Goal: Task Accomplishment & Management: Manage account settings

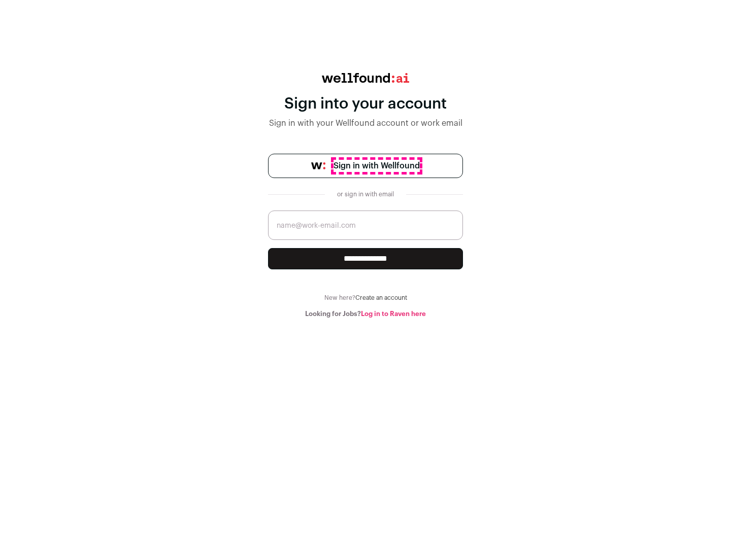
click at [376, 166] on span "Sign in with Wellfound" at bounding box center [376, 166] width 86 height 12
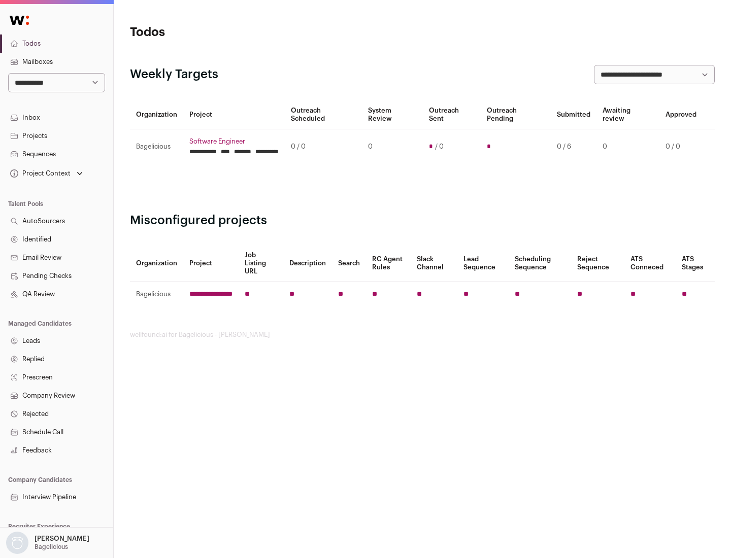
click at [56, 135] on link "Projects" at bounding box center [56, 136] width 113 height 18
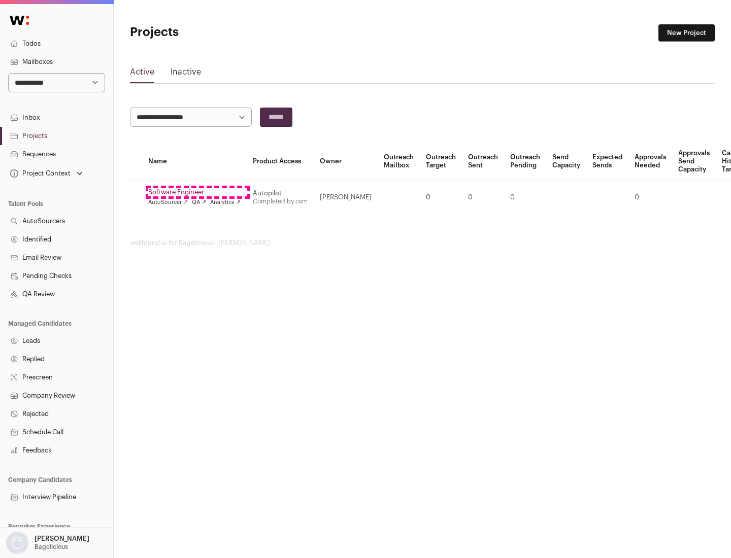
click at [197, 192] on link "Software Engineer" at bounding box center [194, 192] width 92 height 8
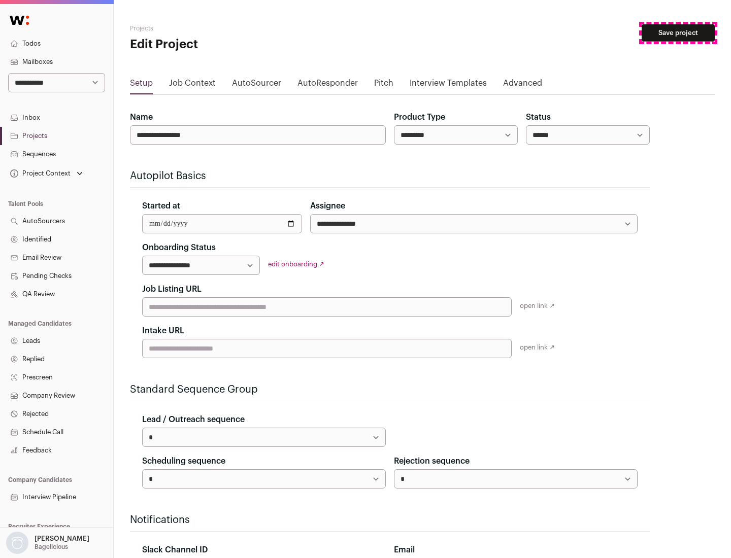
click at [678, 33] on button "Save project" at bounding box center [677, 32] width 73 height 17
